Goal: Communication & Community: Ask a question

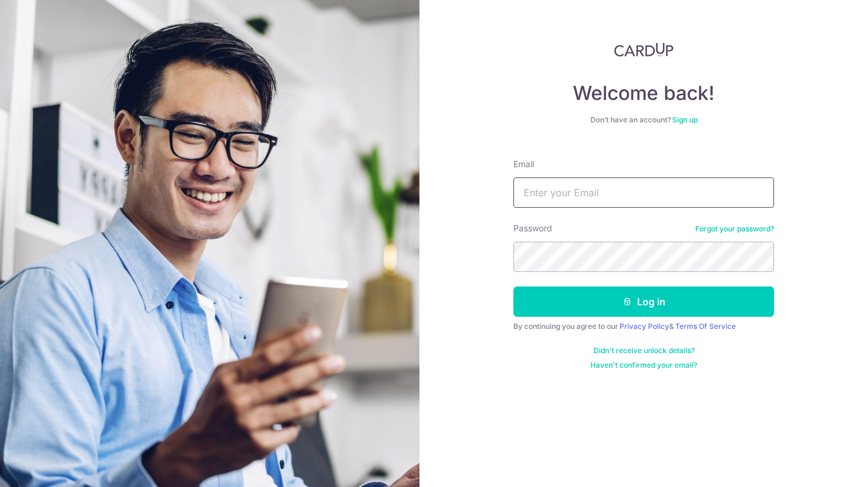
click at [576, 186] on input "Email" at bounding box center [644, 193] width 261 height 30
type input "[EMAIL_ADDRESS][DOMAIN_NAME]"
click at [596, 274] on form "Email whyshy@outdoorinc.sg Password Forgot your password? Log in By continuing …" at bounding box center [644, 259] width 261 height 221
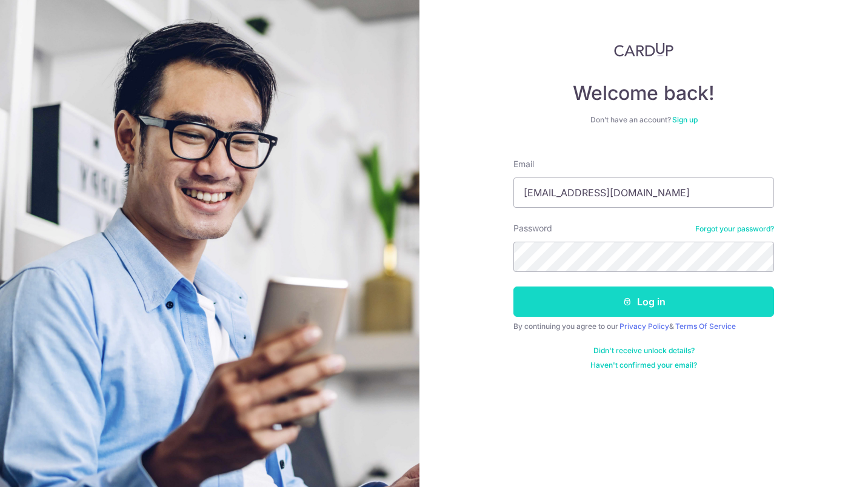
click at [589, 309] on button "Log in" at bounding box center [644, 302] width 261 height 30
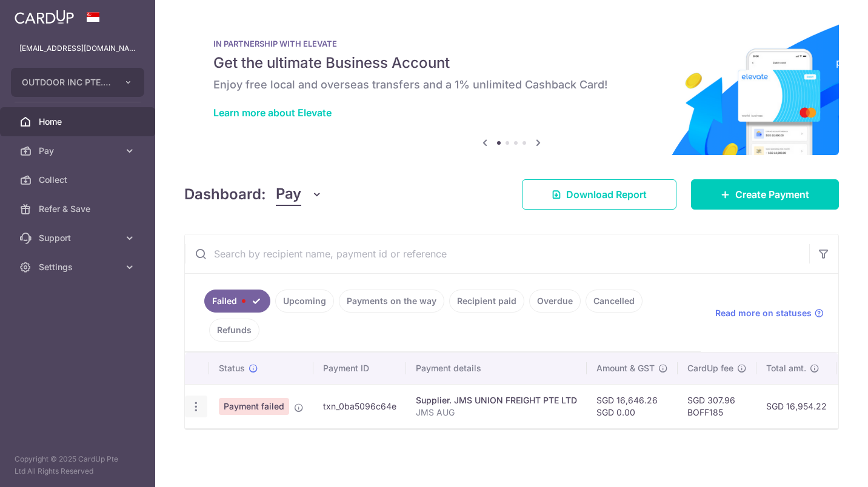
click at [192, 415] on div at bounding box center [196, 407] width 22 height 22
click at [198, 416] on div at bounding box center [196, 407] width 22 height 22
click at [194, 406] on icon "button" at bounding box center [196, 407] width 13 height 13
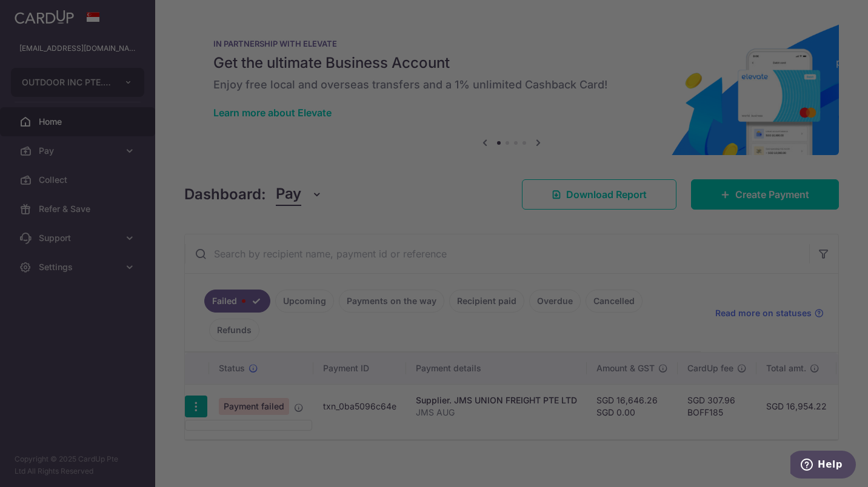
click at [206, 424] on div at bounding box center [438, 246] width 877 height 492
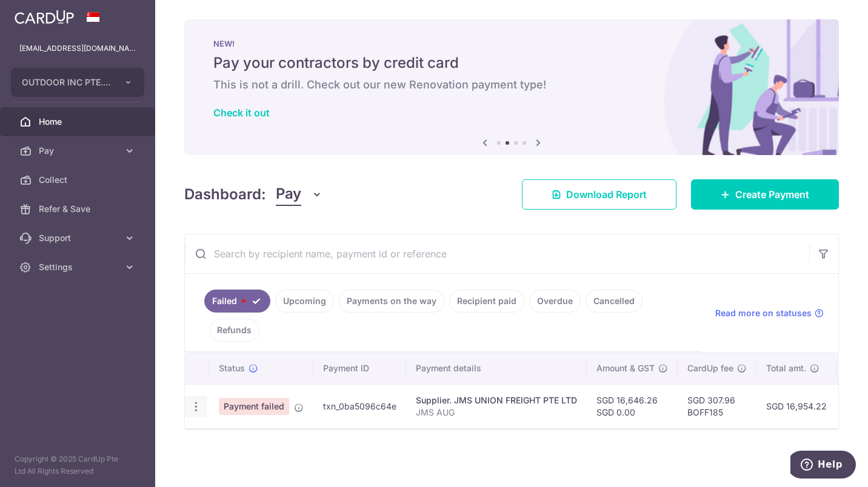
click at [196, 413] on div at bounding box center [196, 407] width 22 height 22
click at [196, 403] on icon "button" at bounding box center [196, 407] width 13 height 13
click at [214, 429] on ul at bounding box center [248, 425] width 127 height 11
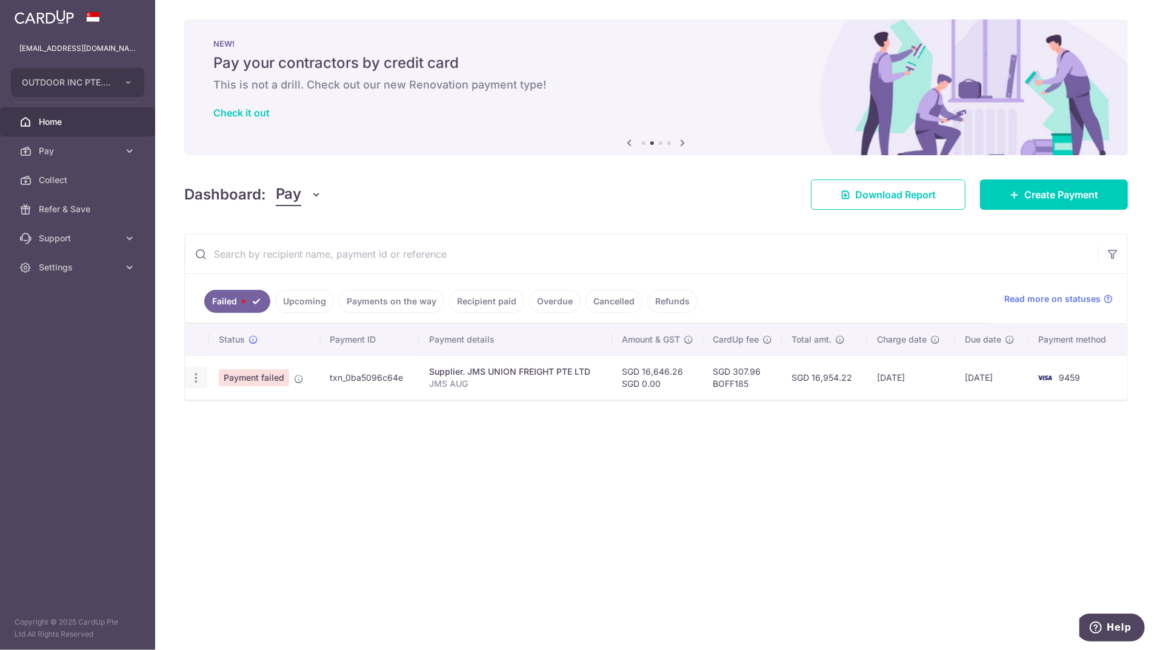
click at [193, 372] on icon "button" at bounding box center [196, 378] width 13 height 13
click at [213, 398] on ul at bounding box center [248, 396] width 127 height 11
click at [203, 374] on div at bounding box center [196, 378] width 22 height 22
click at [200, 378] on icon "button" at bounding box center [196, 378] width 13 height 13
click at [240, 397] on ul at bounding box center [248, 396] width 127 height 11
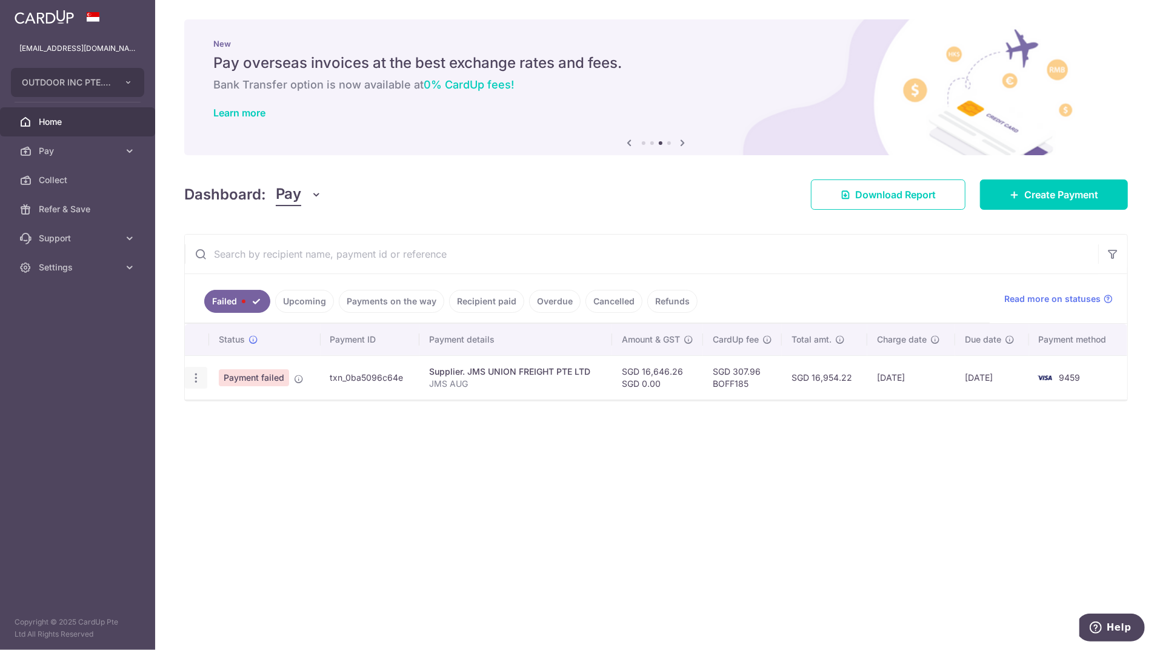
drag, startPoint x: 206, startPoint y: 377, endPoint x: 198, endPoint y: 376, distance: 8.5
click at [200, 376] on td at bounding box center [197, 377] width 24 height 44
click at [198, 376] on icon "button" at bounding box center [196, 378] width 13 height 13
click at [207, 395] on ul at bounding box center [248, 396] width 127 height 11
click at [189, 386] on div at bounding box center [196, 378] width 22 height 22
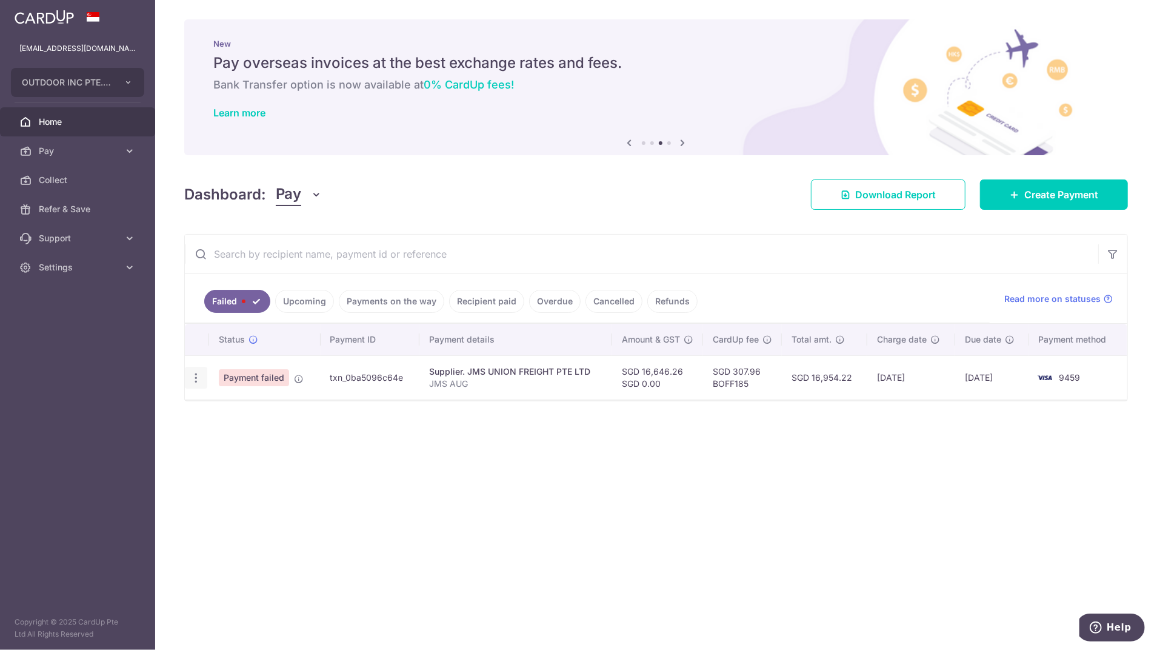
click at [189, 383] on div at bounding box center [196, 378] width 22 height 22
click at [195, 381] on icon "button" at bounding box center [196, 378] width 13 height 13
click at [210, 394] on ul at bounding box center [248, 396] width 127 height 11
click at [190, 384] on div at bounding box center [196, 378] width 22 height 22
click at [193, 384] on div at bounding box center [196, 378] width 22 height 22
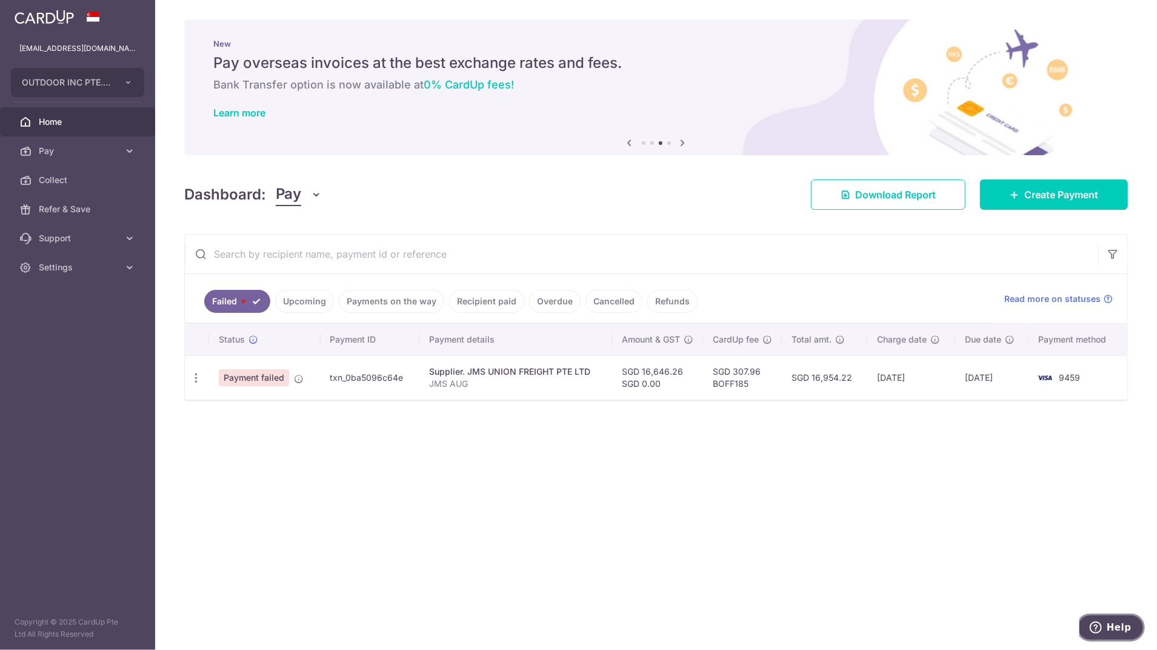
click at [868, 487] on button "Help" at bounding box center [1110, 627] width 69 height 28
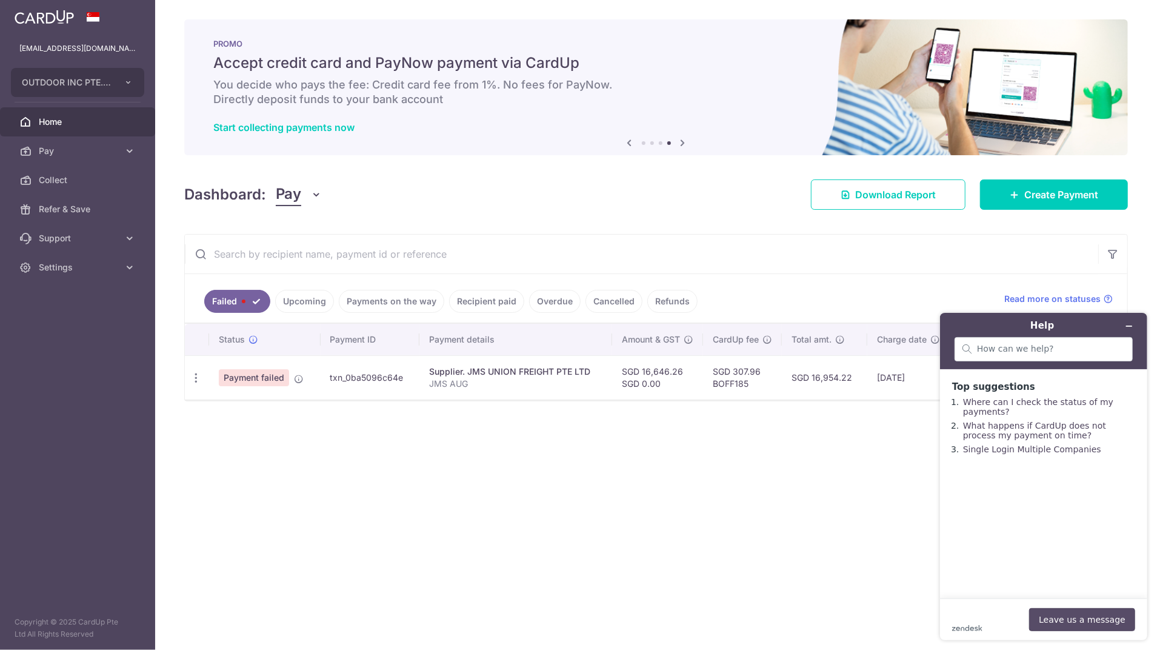
click at [868, 487] on button "Leave us a message" at bounding box center [1082, 619] width 106 height 23
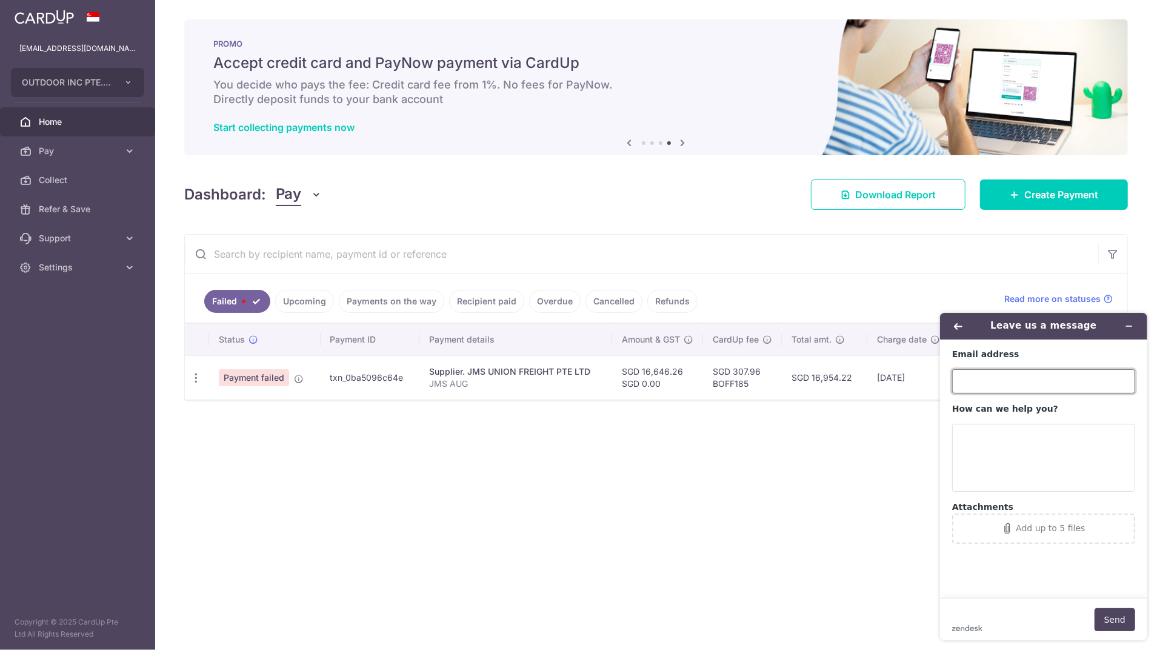
click at [868, 376] on input "Email address" at bounding box center [1043, 381] width 183 height 24
type input "[EMAIL_ADDRESS][DOMAIN_NAME]"
click at [868, 438] on textarea "How can we help you?" at bounding box center [1043, 457] width 183 height 68
type textarea "t"
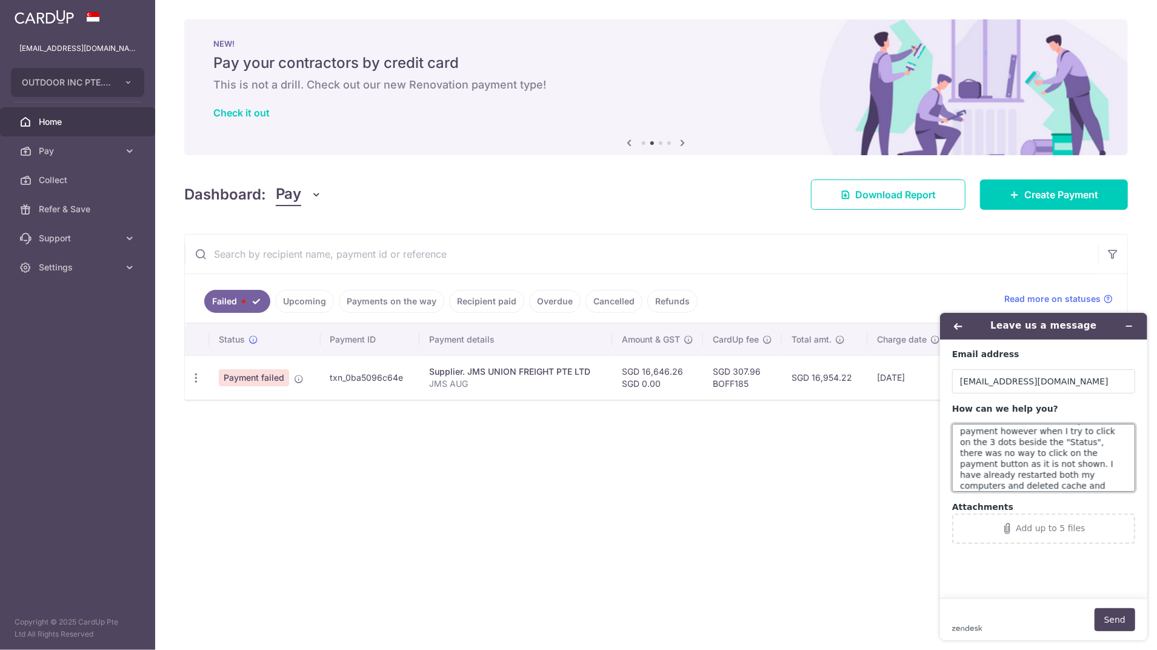
scroll to position [38, 0]
type textarea "The payment failed for one of my transaction and I want to reprocess the paymen…"
click at [195, 382] on div at bounding box center [196, 378] width 22 height 22
click at [195, 375] on icon "button" at bounding box center [196, 378] width 13 height 13
click at [868, 487] on div "Add up to 5 files" at bounding box center [1050, 528] width 69 height 10
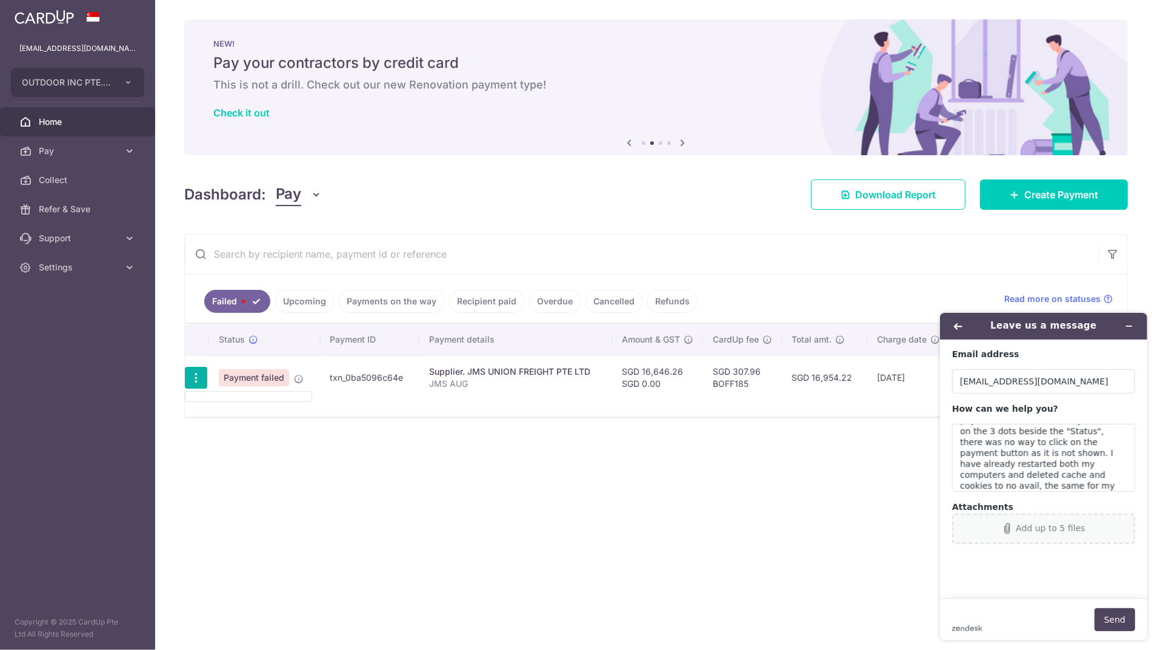
click at [868, 487] on button "Add up to 5 files" at bounding box center [1043, 528] width 183 height 30
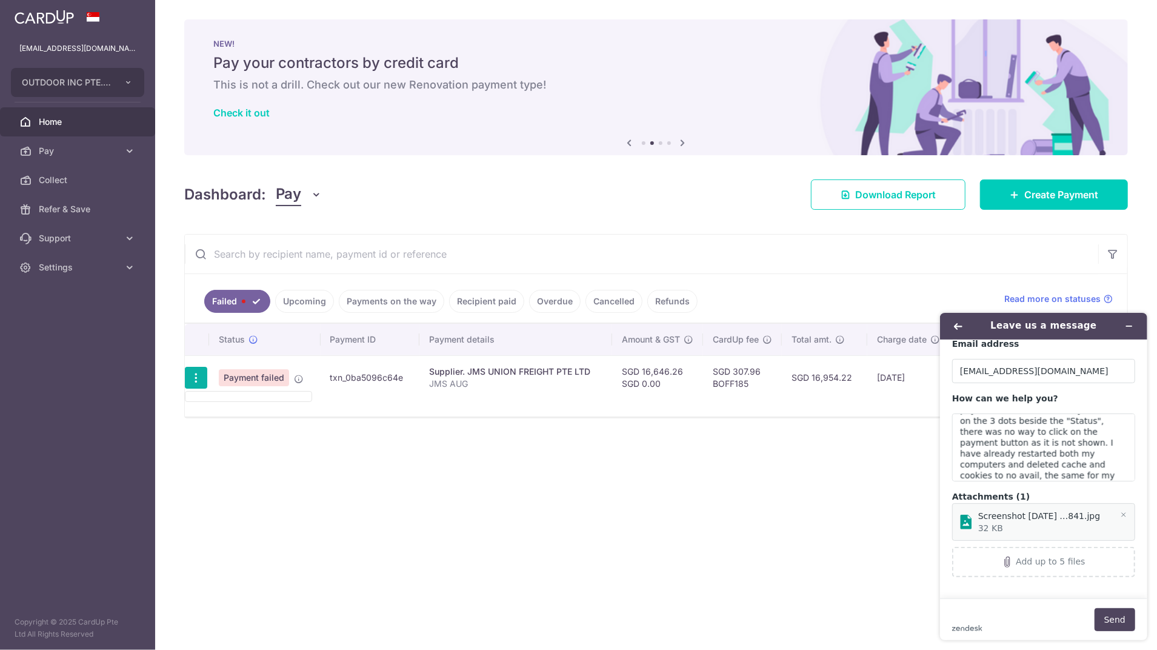
scroll to position [12, 0]
click at [868, 487] on button "Send" at bounding box center [1114, 619] width 41 height 23
